Goal: Information Seeking & Learning: Learn about a topic

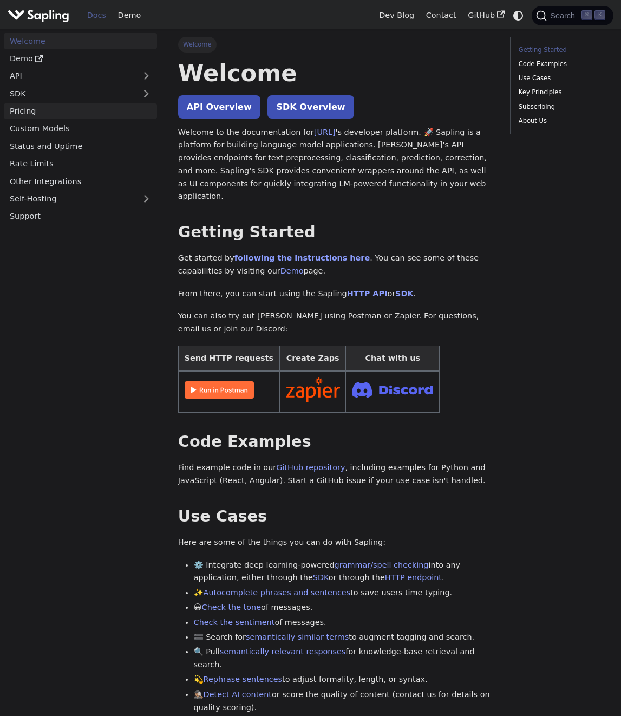
click at [51, 110] on link "Pricing" at bounding box center [80, 111] width 153 height 16
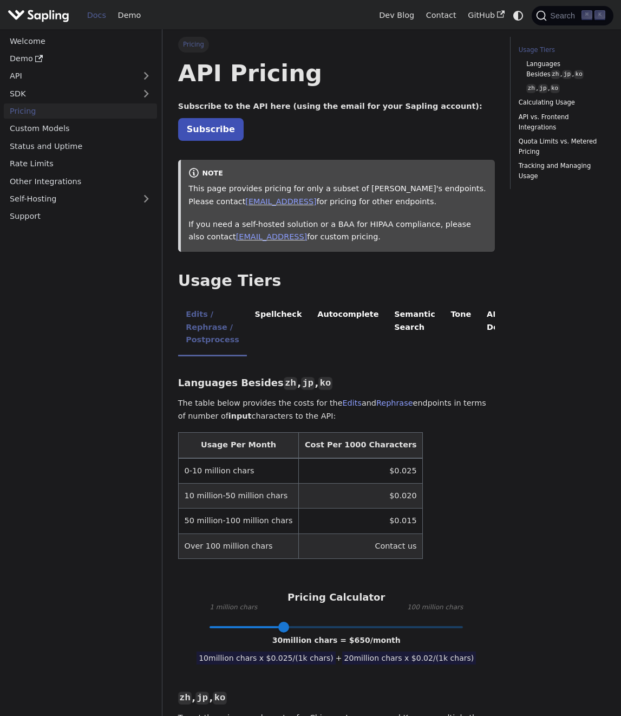
click at [44, 20] on img "Main" at bounding box center [39, 16] width 62 height 16
